Goal: Task Accomplishment & Management: Use online tool/utility

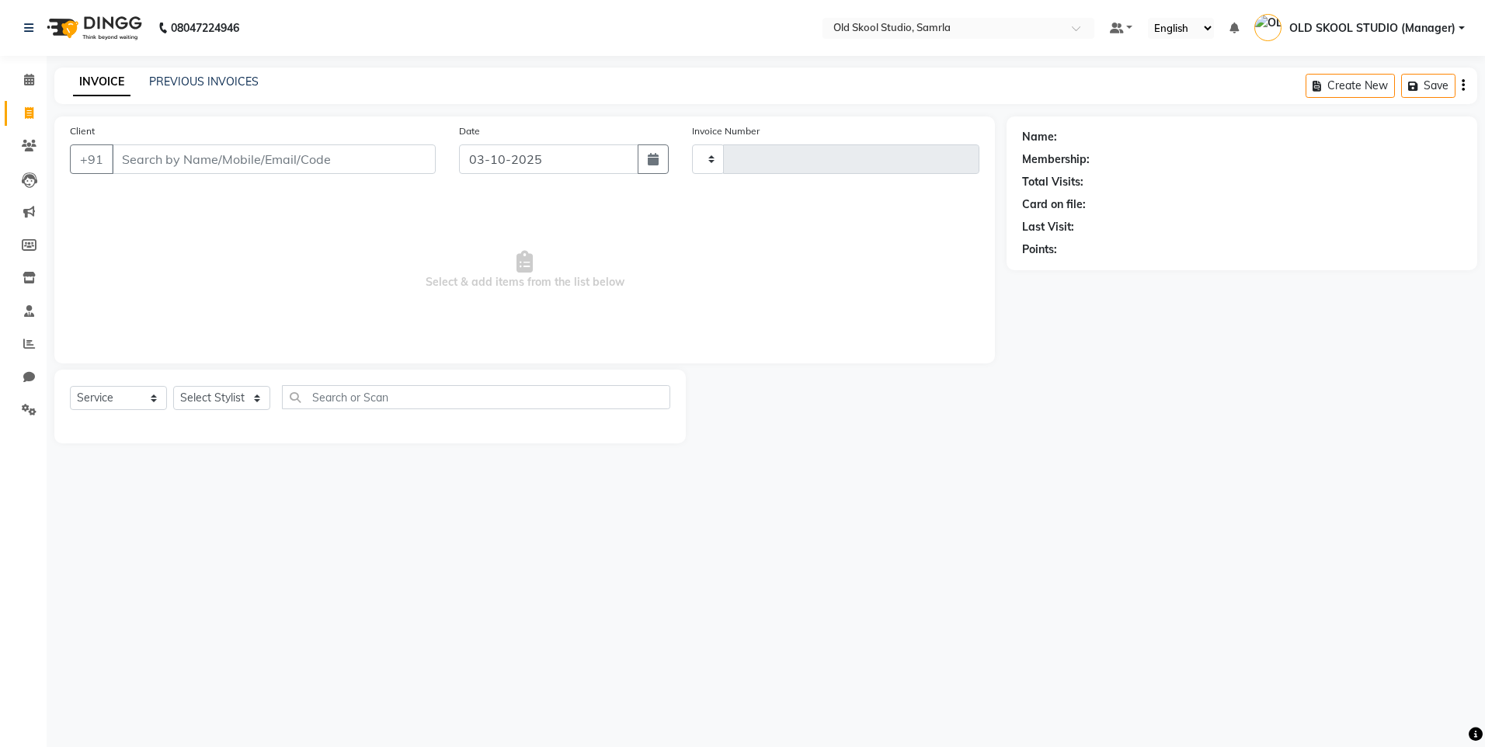
select select "service"
type input "0501"
select select "8041"
click at [182, 166] on input "Client" at bounding box center [274, 159] width 324 height 30
click at [855, 343] on span "Select & add items from the list below" at bounding box center [525, 270] width 910 height 155
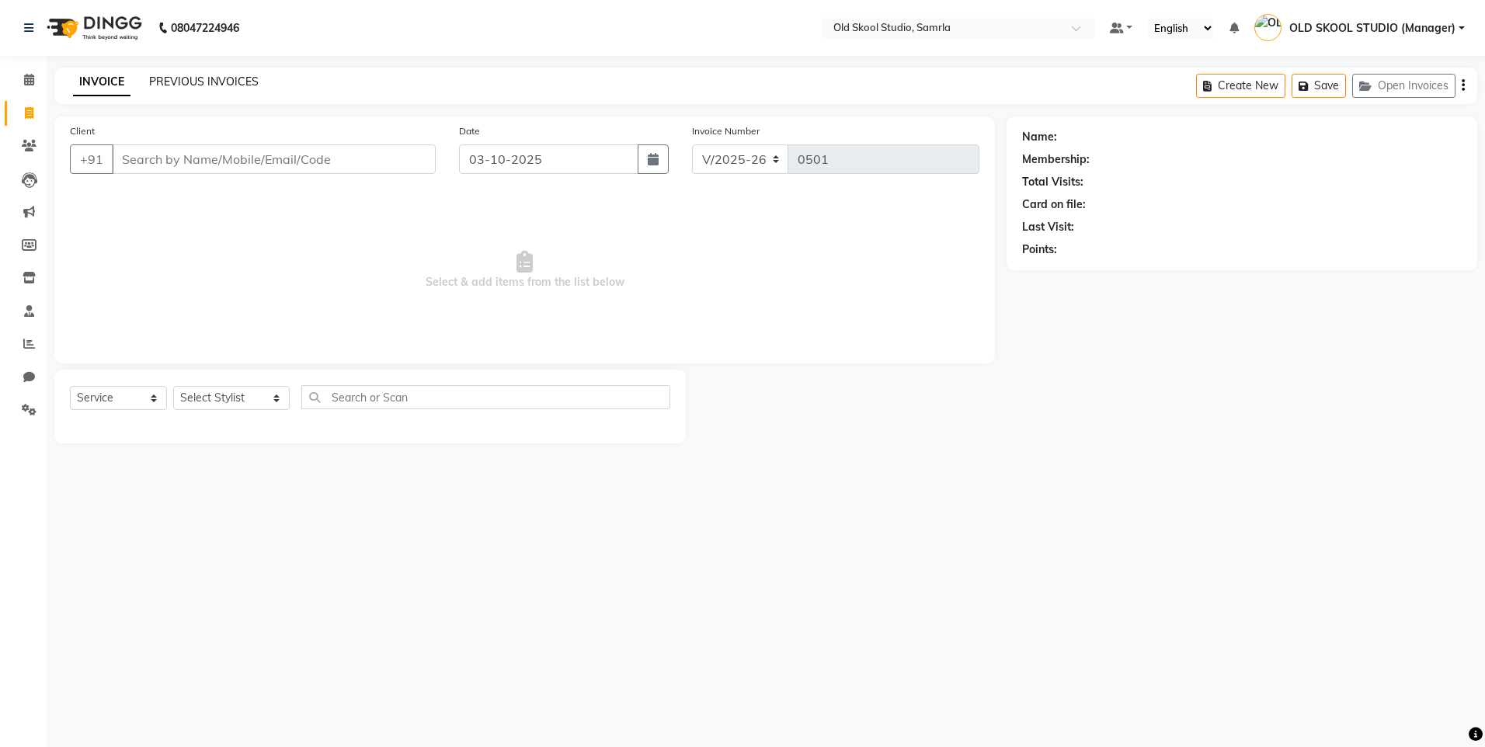
click at [169, 85] on link "PREVIOUS INVOICES" at bounding box center [204, 82] width 110 height 14
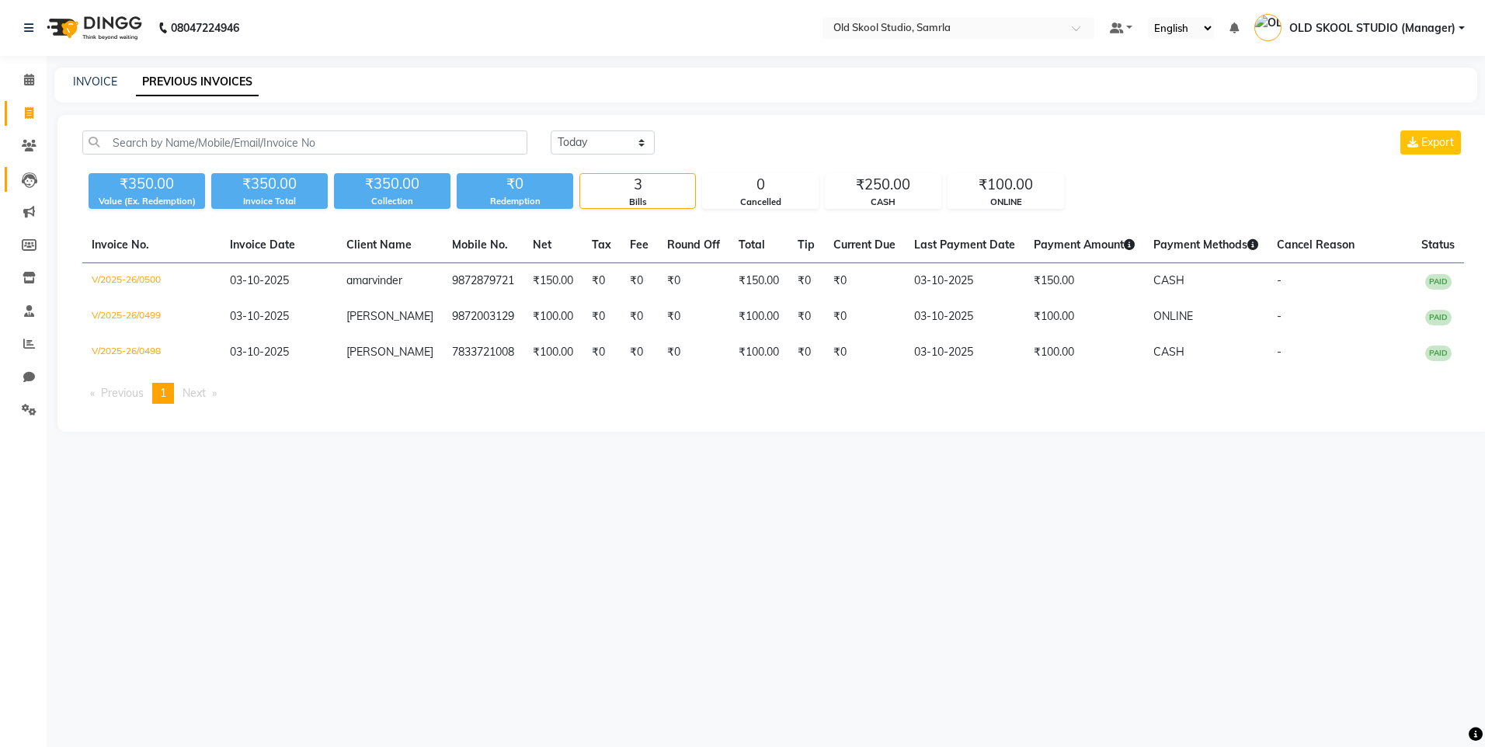
click at [30, 190] on link "Leads" at bounding box center [23, 180] width 37 height 26
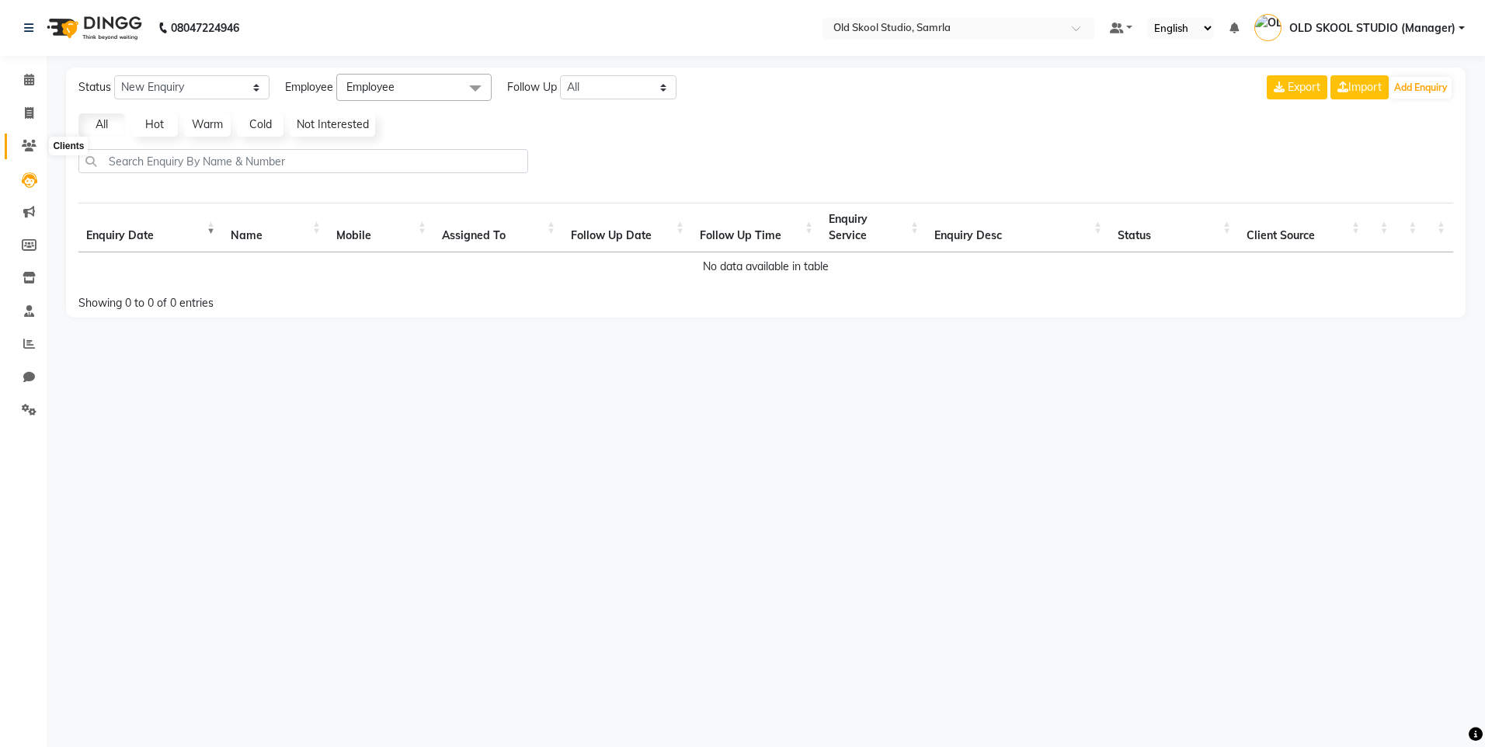
click at [26, 139] on span at bounding box center [29, 146] width 27 height 18
